Goal: Information Seeking & Learning: Learn about a topic

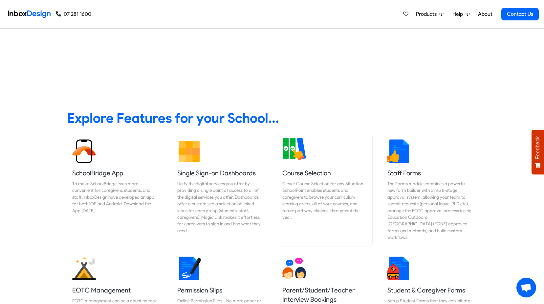
scroll to position [296, 0]
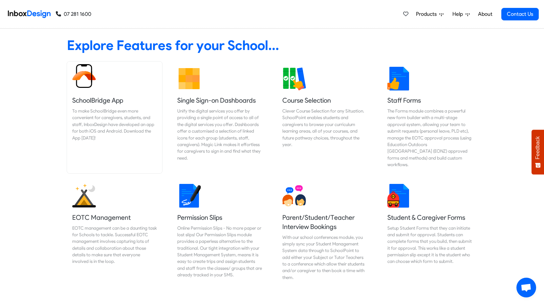
click at [84, 91] on link "SchoolBridge App To make SchoolBridge even more convenient for caregivers, stud…" at bounding box center [114, 117] width 95 height 112
